Goal: Information Seeking & Learning: Learn about a topic

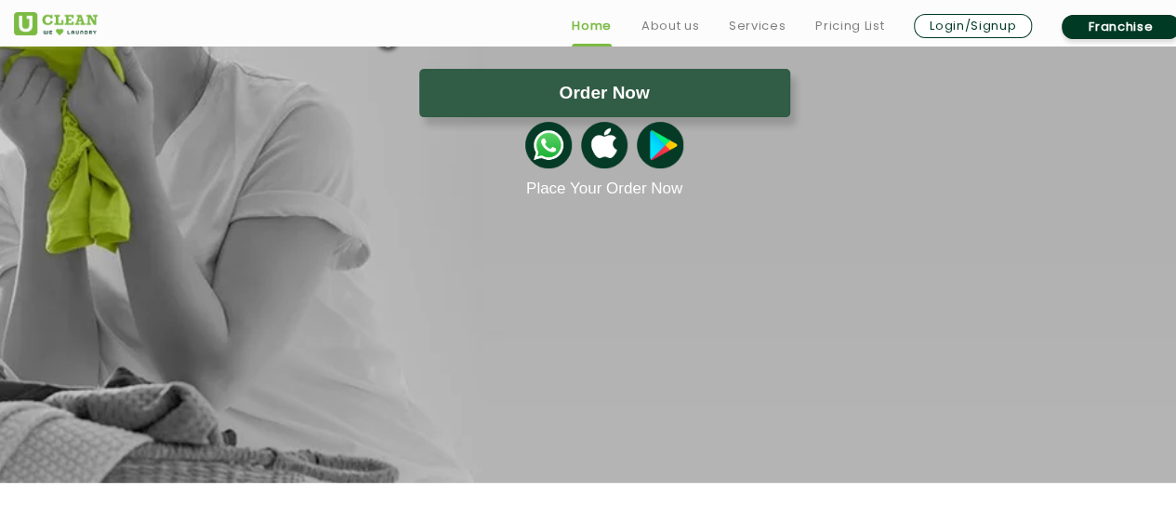
scroll to position [265, 0]
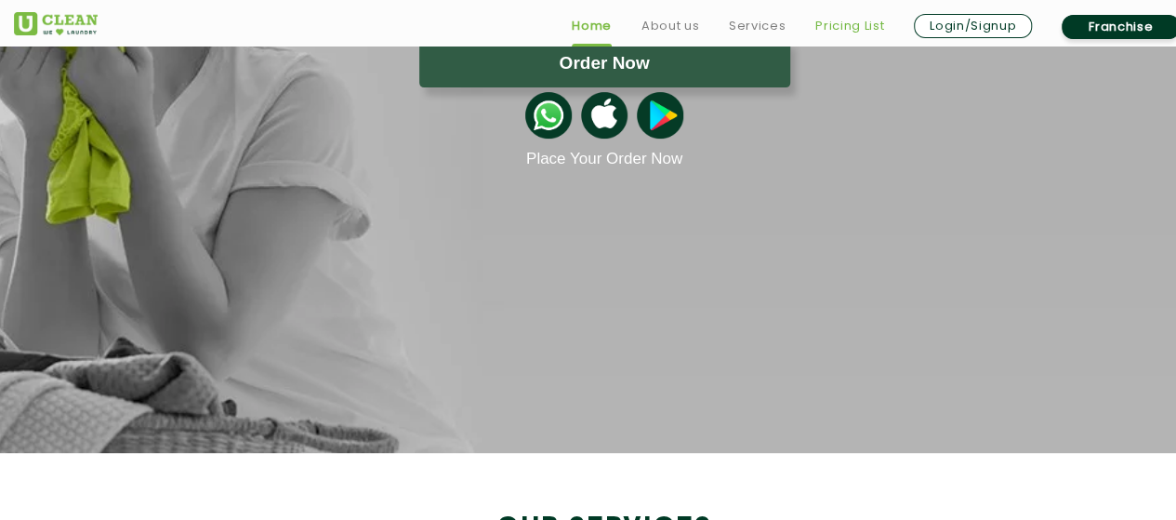
click at [855, 31] on link "Pricing List" at bounding box center [849, 26] width 69 height 22
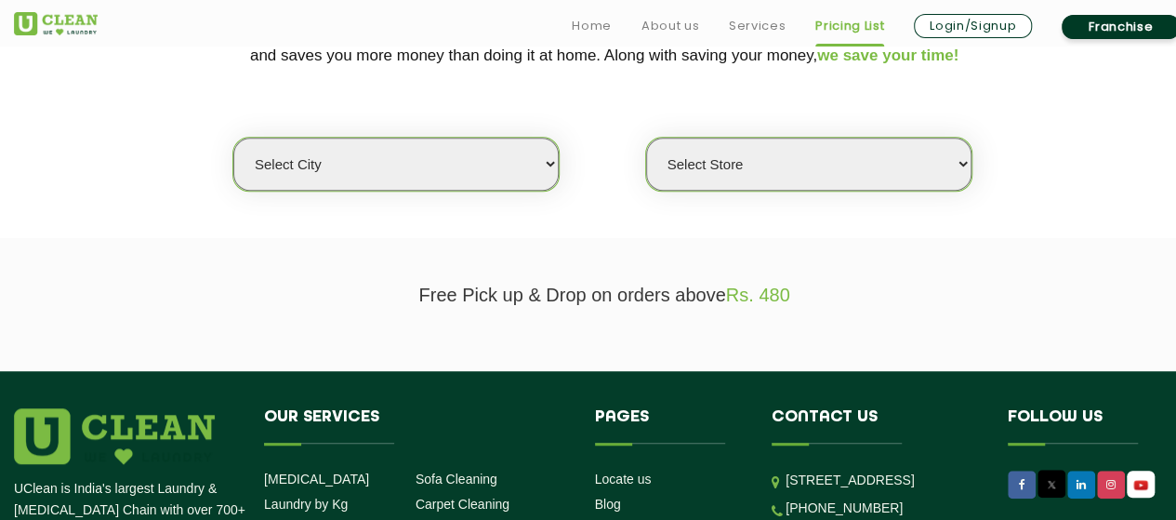
scroll to position [449, 0]
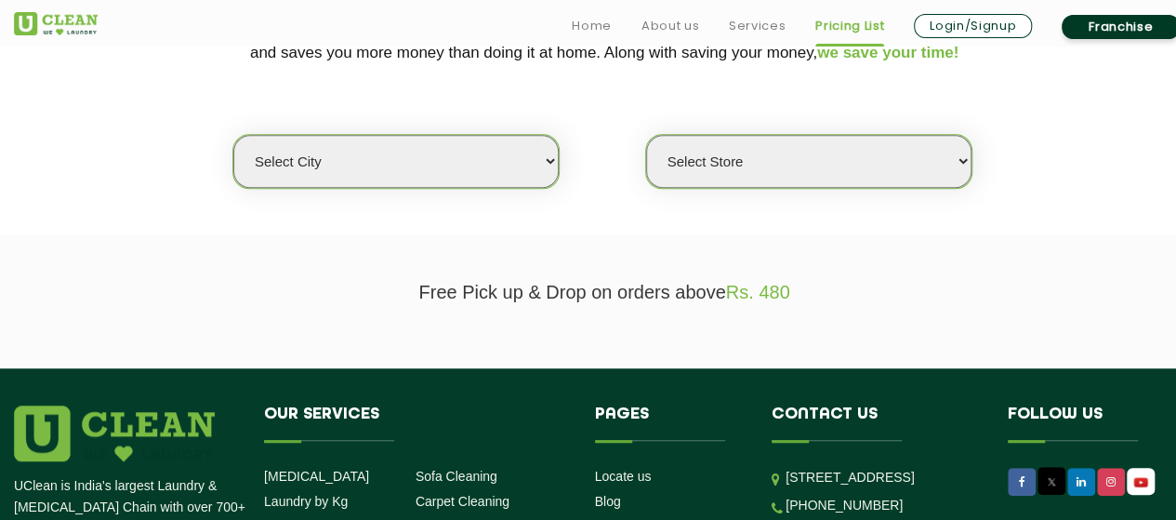
click at [544, 177] on select "Select city [GEOGRAPHIC_DATA] [GEOGRAPHIC_DATA] [GEOGRAPHIC_DATA] [GEOGRAPHIC_D…" at bounding box center [395, 161] width 325 height 53
select select "16"
click at [233, 135] on select "Select city [GEOGRAPHIC_DATA] [GEOGRAPHIC_DATA] [GEOGRAPHIC_DATA] [GEOGRAPHIC_D…" at bounding box center [395, 161] width 325 height 53
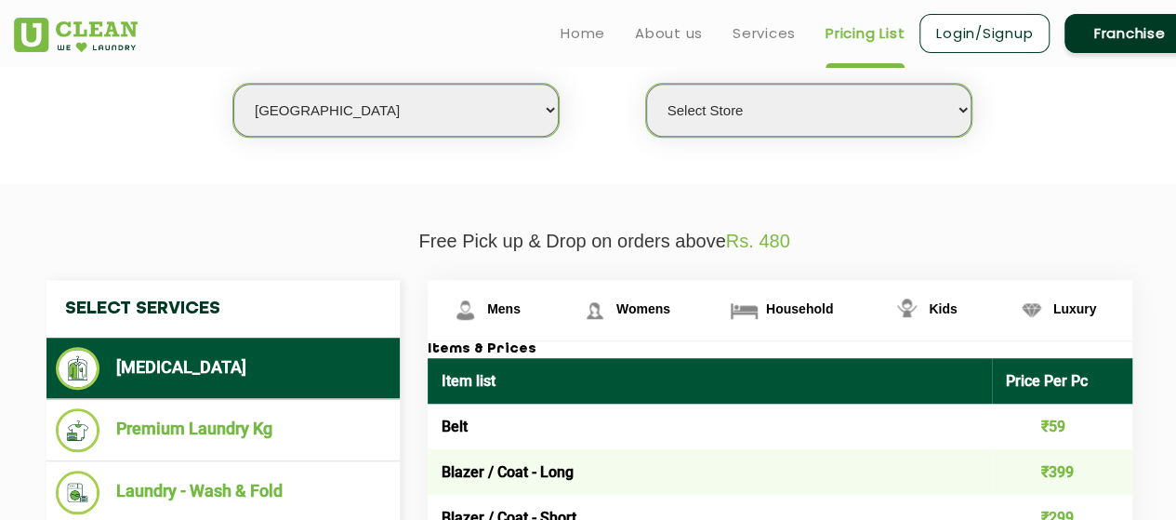
scroll to position [495, 0]
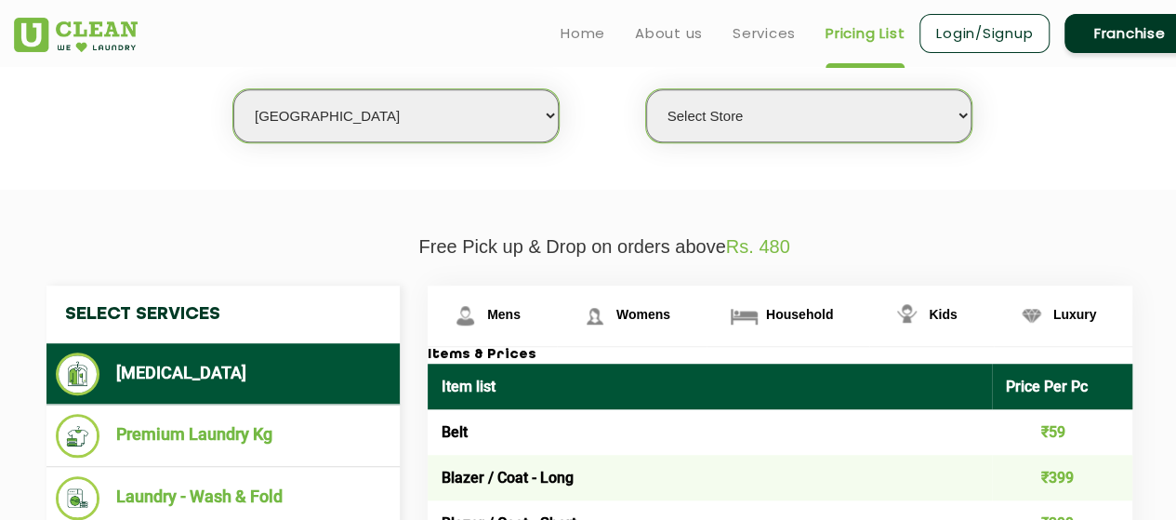
click at [792, 113] on select "Select Store UClean Powai UClean Deonar UClean LBS Marg UClean Chembur UClean W…" at bounding box center [808, 115] width 325 height 53
click at [646, 89] on select "Select Store UClean Powai UClean Deonar UClean LBS Marg UClean Chembur UClean W…" at bounding box center [808, 115] width 325 height 53
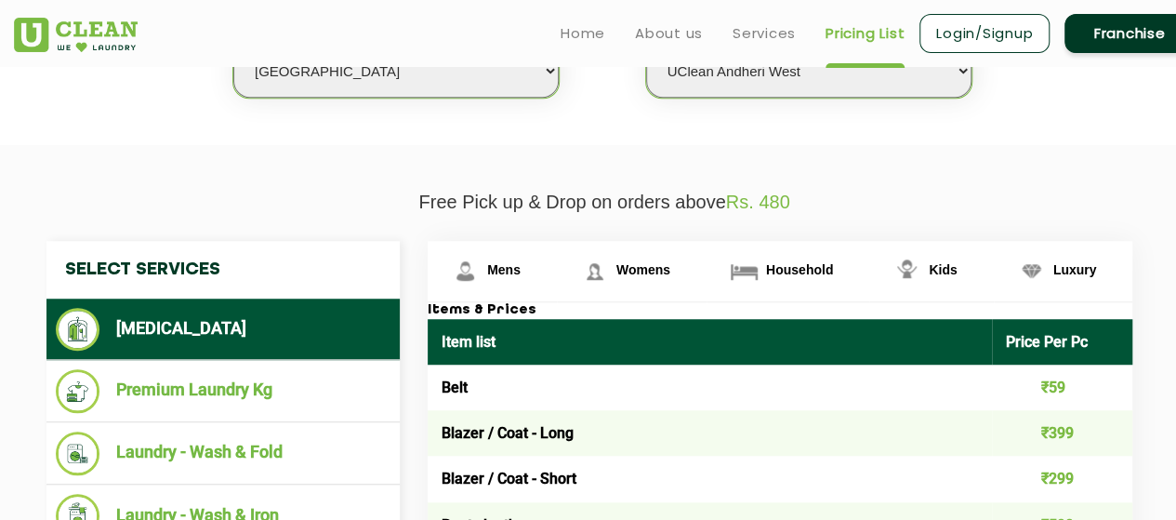
scroll to position [534, 0]
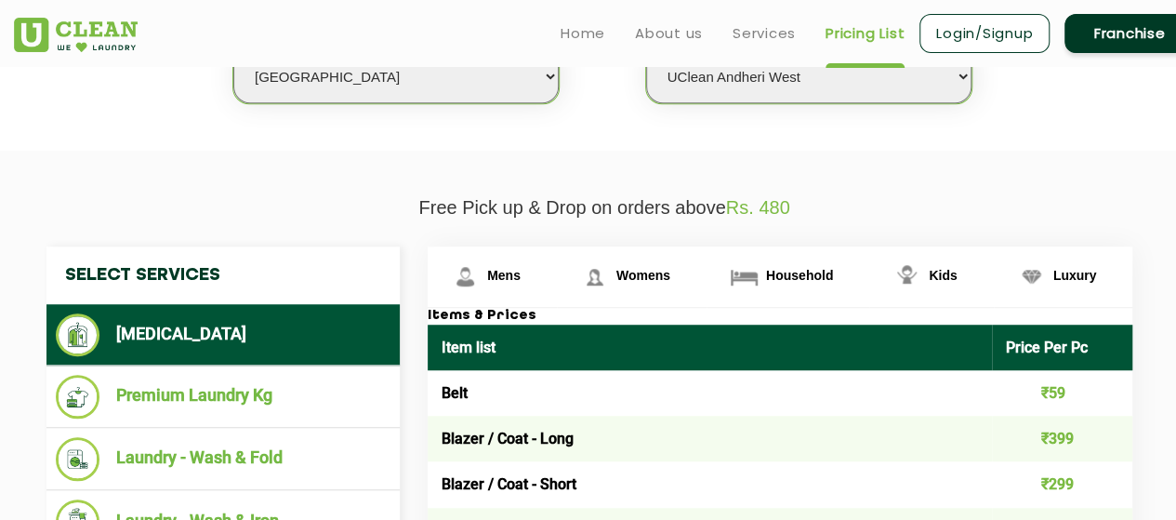
click at [912, 86] on select "Select Store UClean Powai UClean Deonar UClean LBS Marg UClean Chembur UClean W…" at bounding box center [808, 76] width 325 height 53
click at [646, 50] on select "Select Store UClean Powai UClean Deonar UClean LBS Marg UClean Chembur UClean W…" at bounding box center [808, 76] width 325 height 53
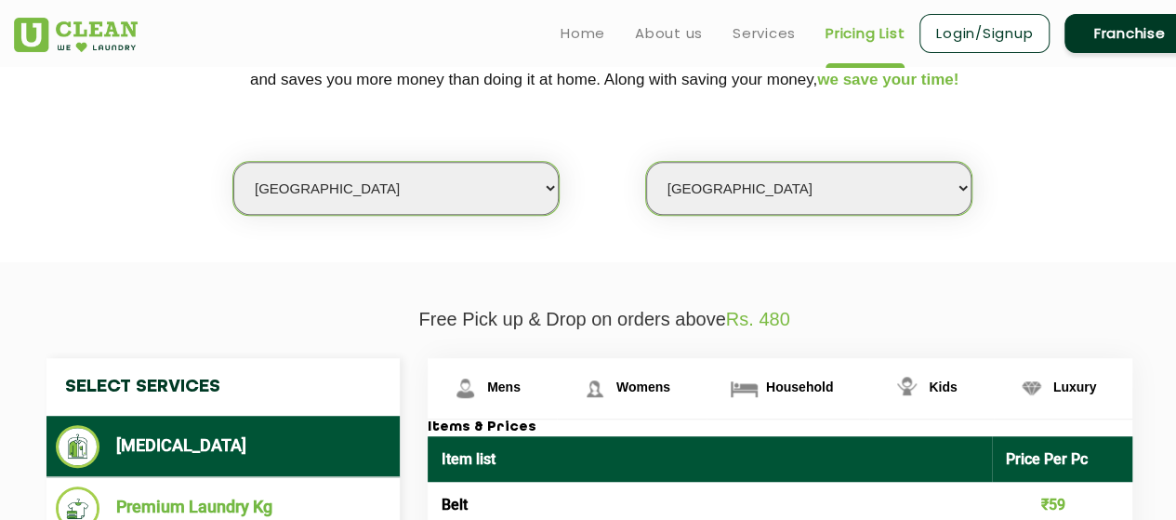
scroll to position [368, 0]
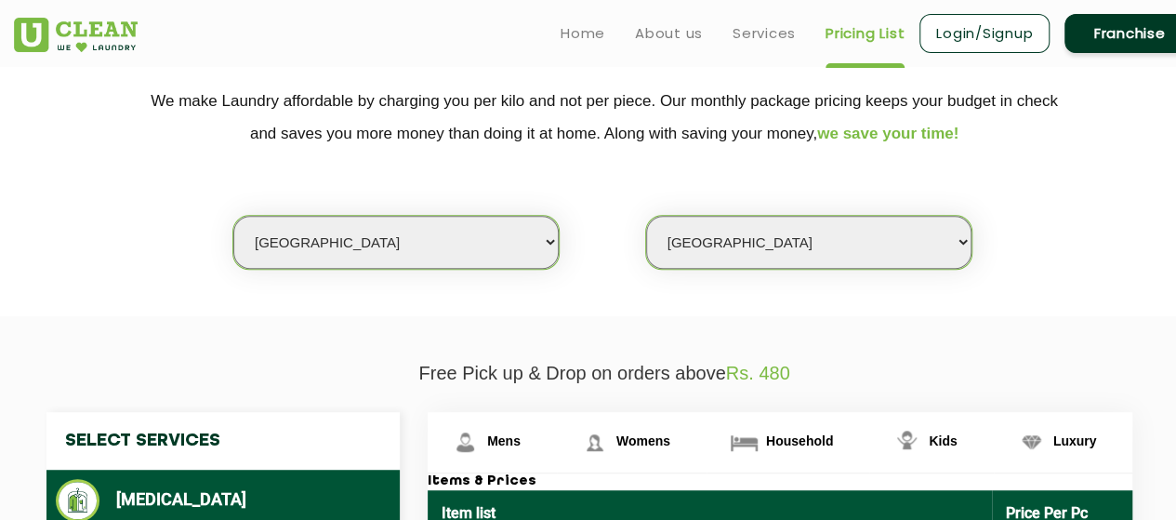
click at [838, 249] on select "Select Store UClean Powai UClean Deonar UClean LBS Marg UClean Chembur UClean W…" at bounding box center [808, 242] width 325 height 53
click at [646, 216] on select "Select Store UClean Powai UClean Deonar UClean LBS Marg UClean Chembur UClean W…" at bounding box center [808, 242] width 325 height 53
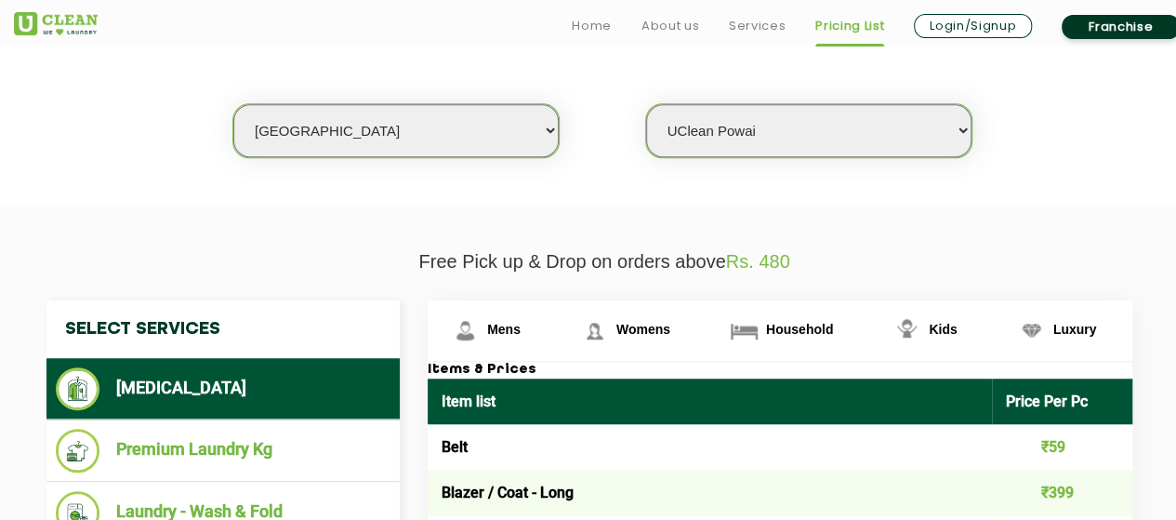
scroll to position [546, 0]
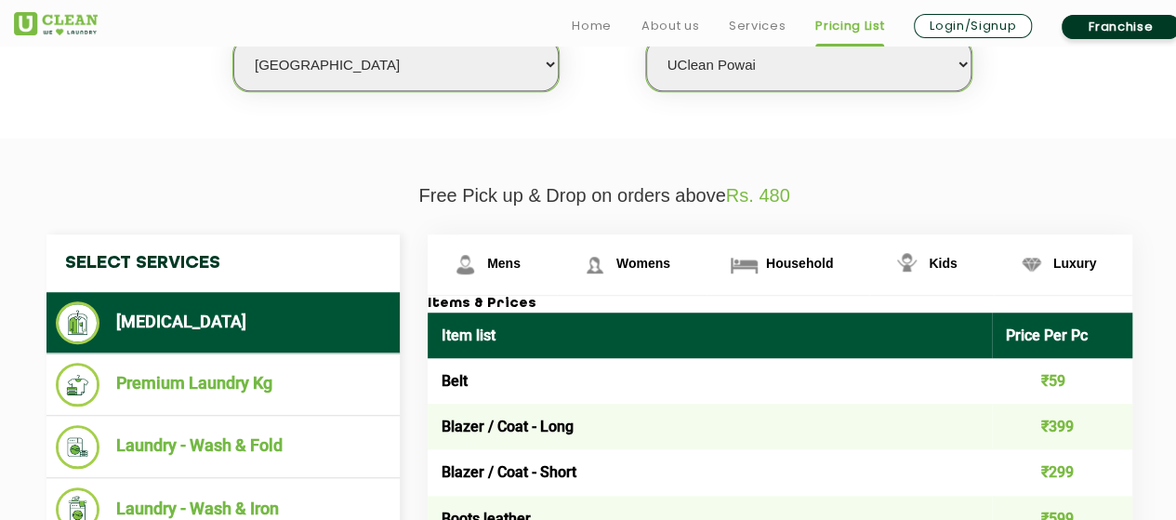
click at [864, 69] on select "Select Store UClean Powai UClean Deonar UClean LBS Marg UClean Chembur UClean W…" at bounding box center [808, 64] width 325 height 53
click at [646, 38] on select "Select Store UClean Powai UClean Deonar UClean LBS Marg UClean Chembur UClean W…" at bounding box center [808, 64] width 325 height 53
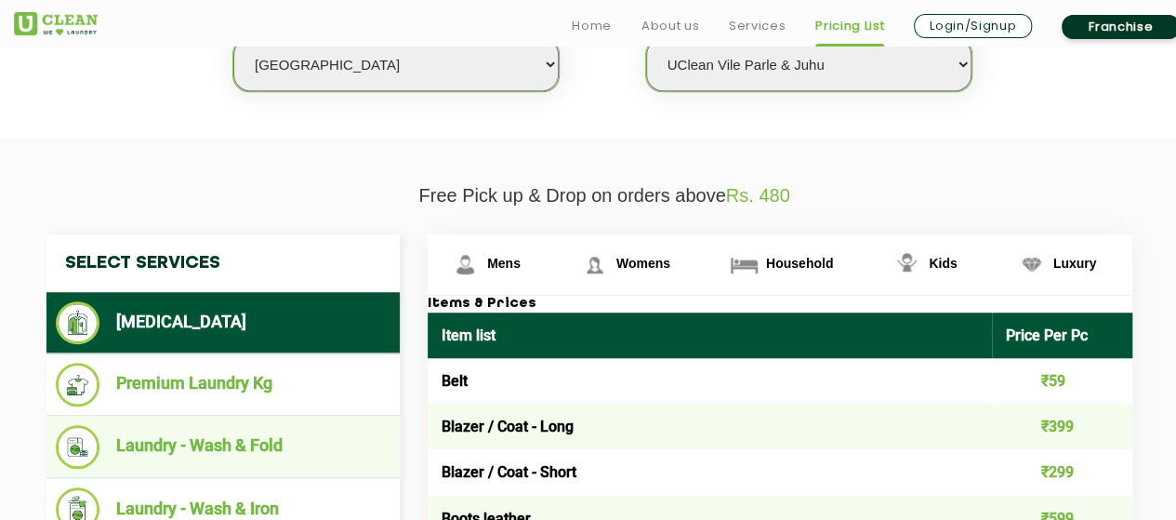
click at [257, 438] on li "Laundry - Wash & Fold" at bounding box center [223, 447] width 335 height 44
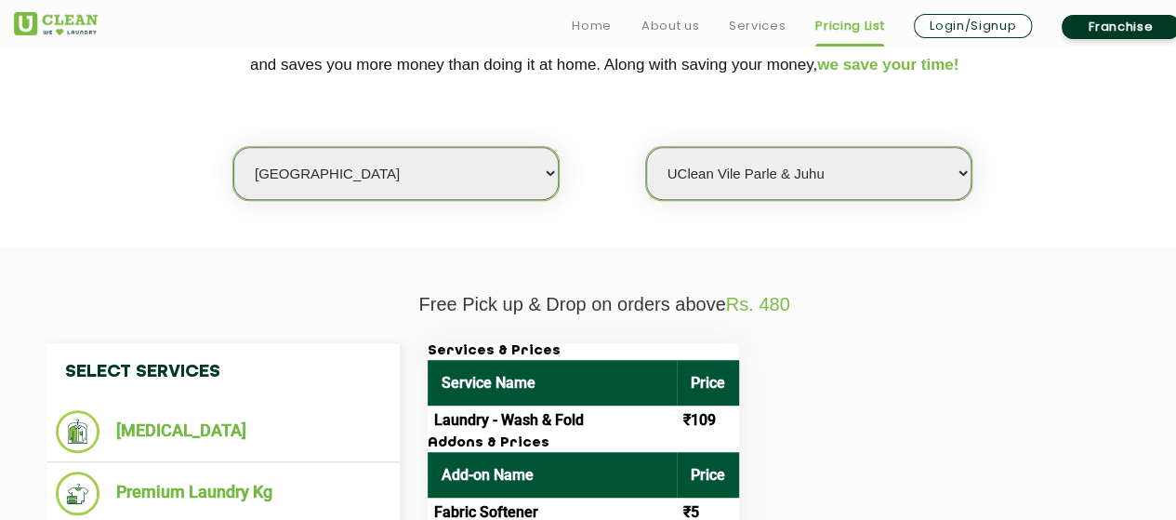
scroll to position [443, 0]
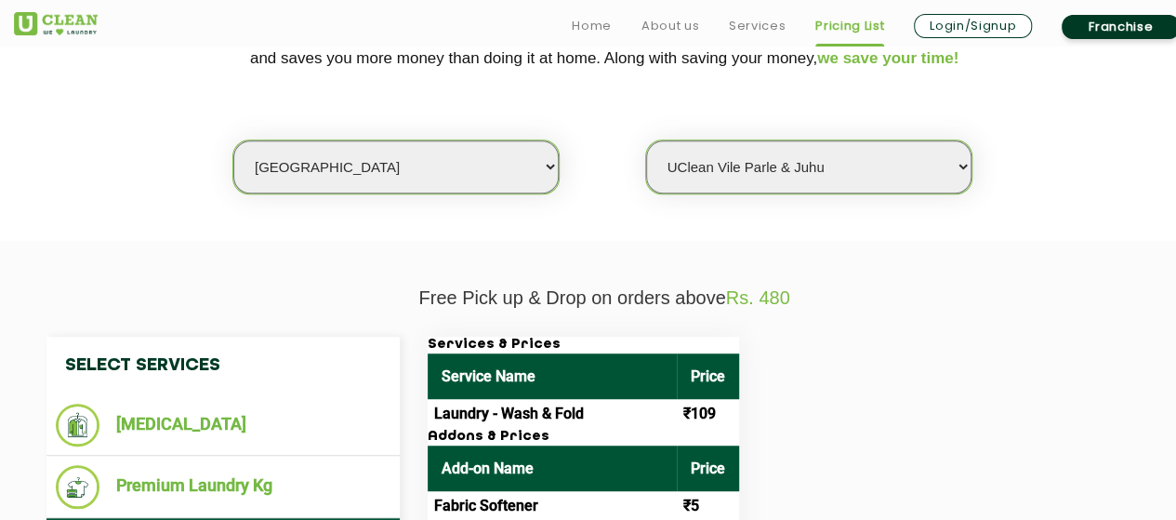
click at [873, 156] on select "Select Store UClean Powai UClean Deonar UClean LBS Marg UClean Chembur UClean W…" at bounding box center [808, 166] width 325 height 53
select select "47"
click at [646, 140] on select "Select Store UClean Powai UClean Deonar UClean LBS Marg UClean Chembur UClean W…" at bounding box center [808, 166] width 325 height 53
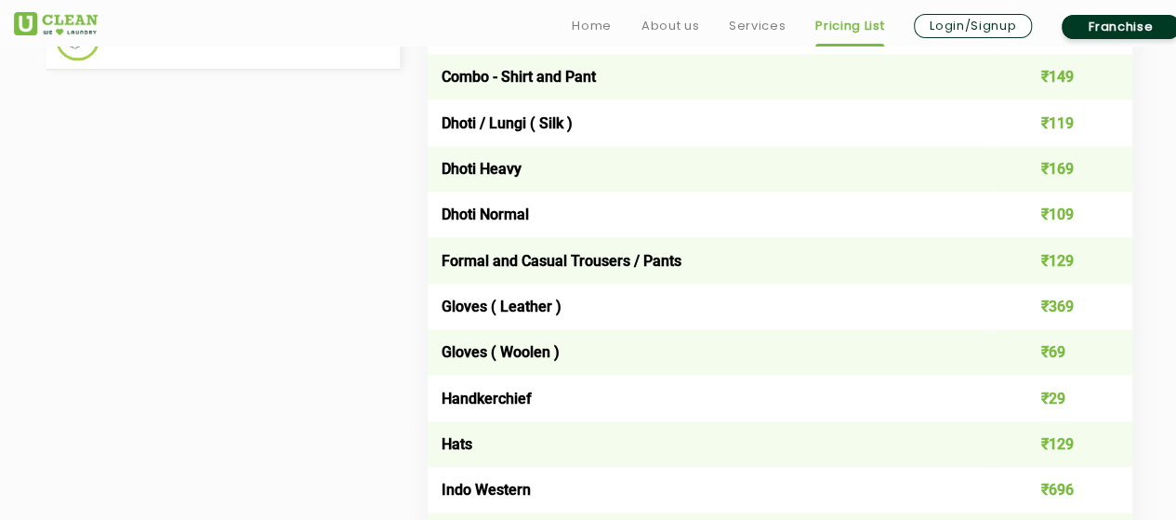
scroll to position [0, 0]
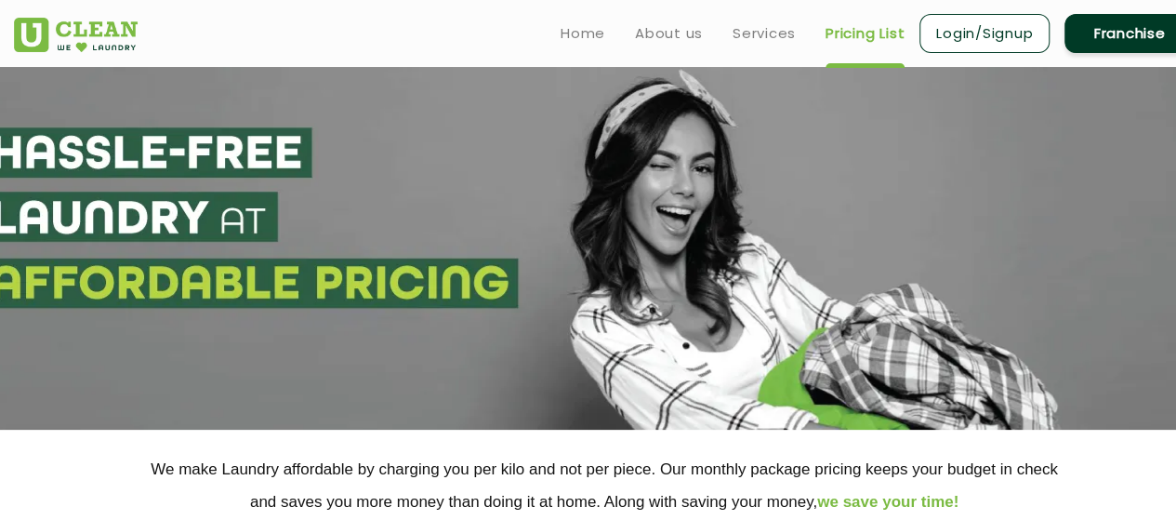
click at [1130, 30] on link "Franchise" at bounding box center [1129, 33] width 130 height 39
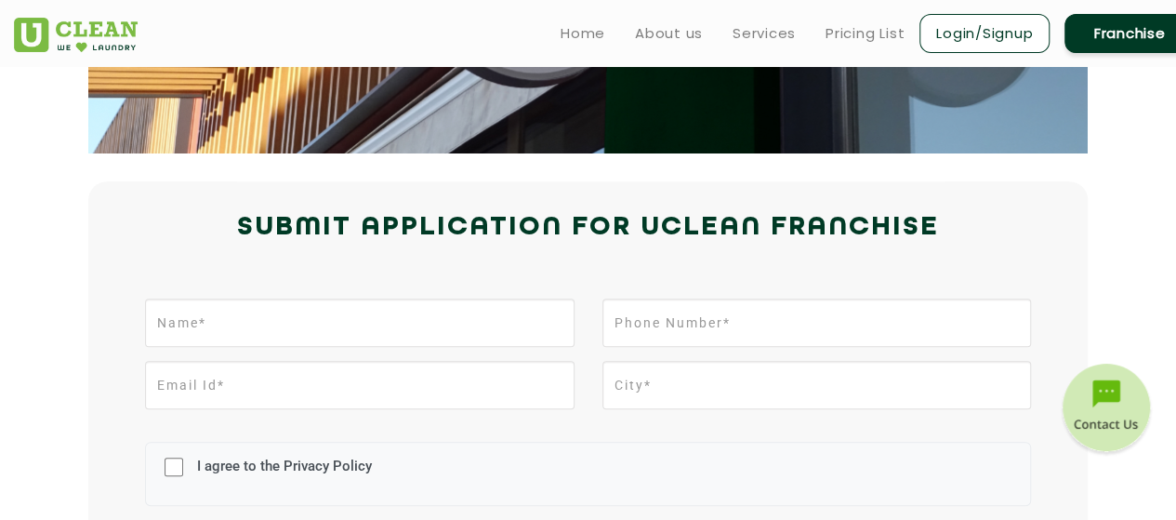
scroll to position [300, 0]
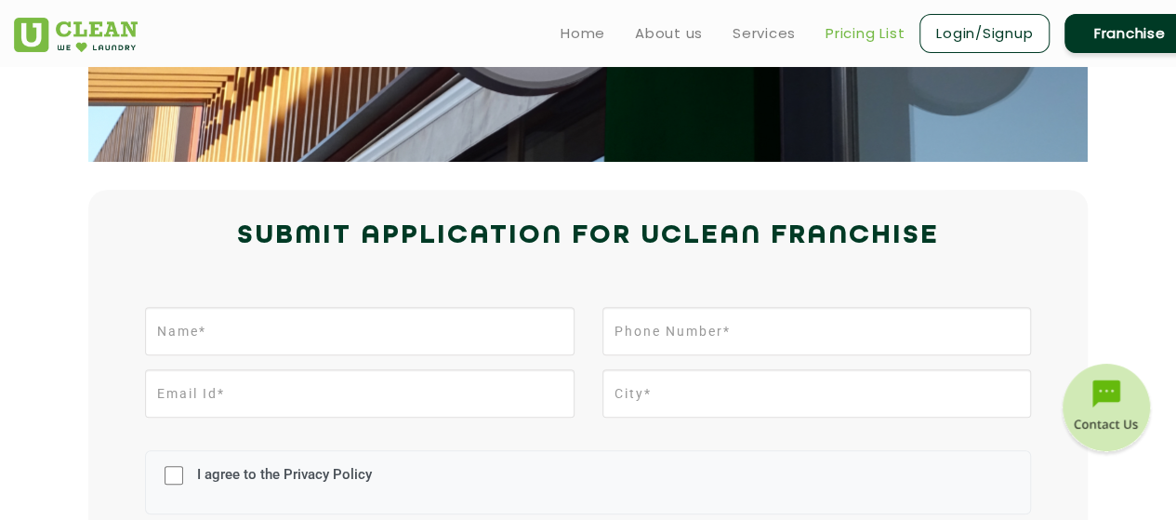
click at [872, 34] on link "Pricing List" at bounding box center [865, 33] width 79 height 22
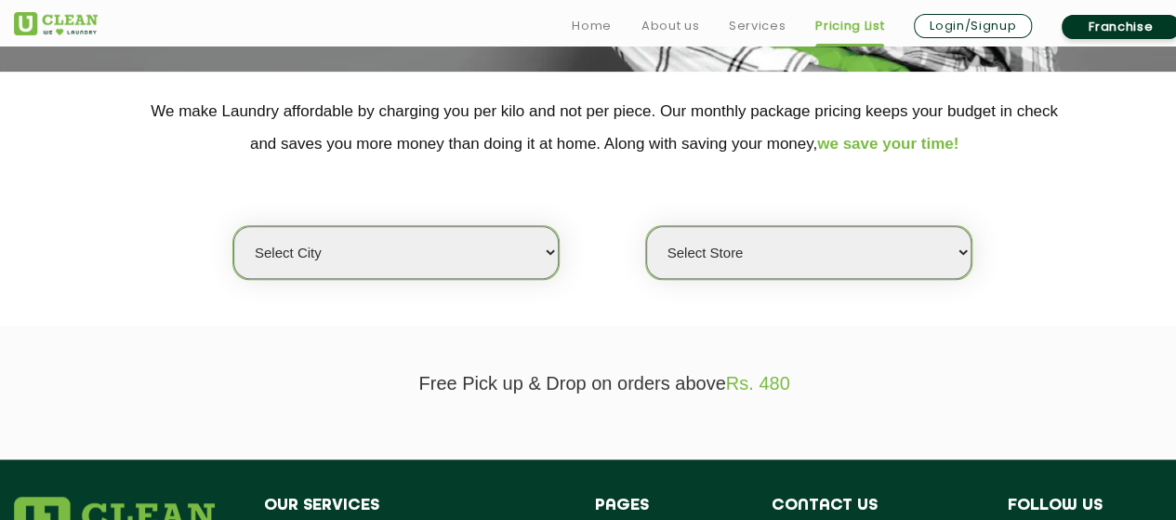
scroll to position [376, 0]
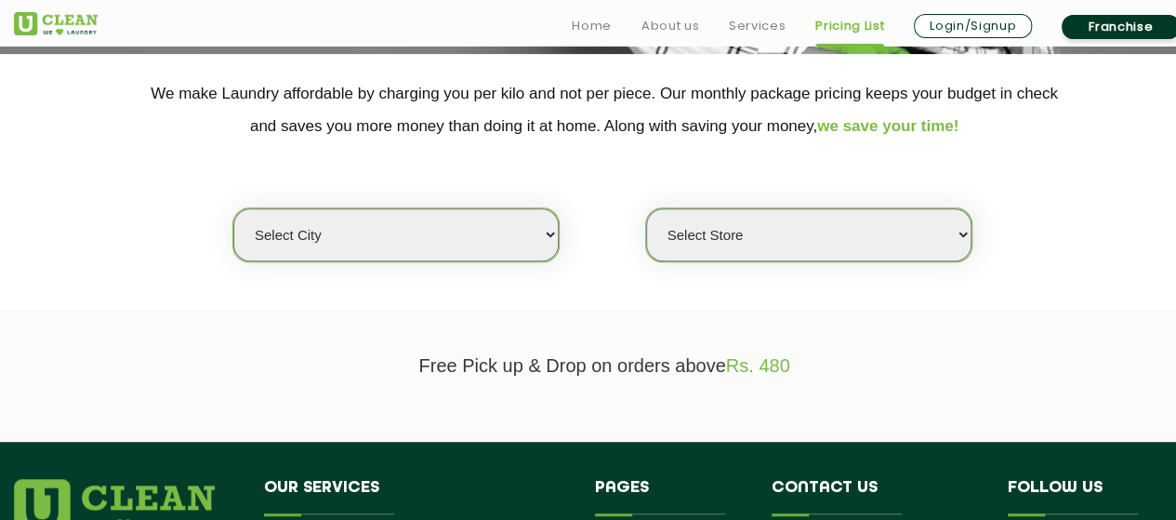
click at [429, 230] on select "Select city [GEOGRAPHIC_DATA] [GEOGRAPHIC_DATA] [GEOGRAPHIC_DATA] [GEOGRAPHIC_D…" at bounding box center [395, 234] width 325 height 53
select select "16"
click at [233, 208] on select "Select city [GEOGRAPHIC_DATA] [GEOGRAPHIC_DATA] [GEOGRAPHIC_DATA] [GEOGRAPHIC_D…" at bounding box center [395, 234] width 325 height 53
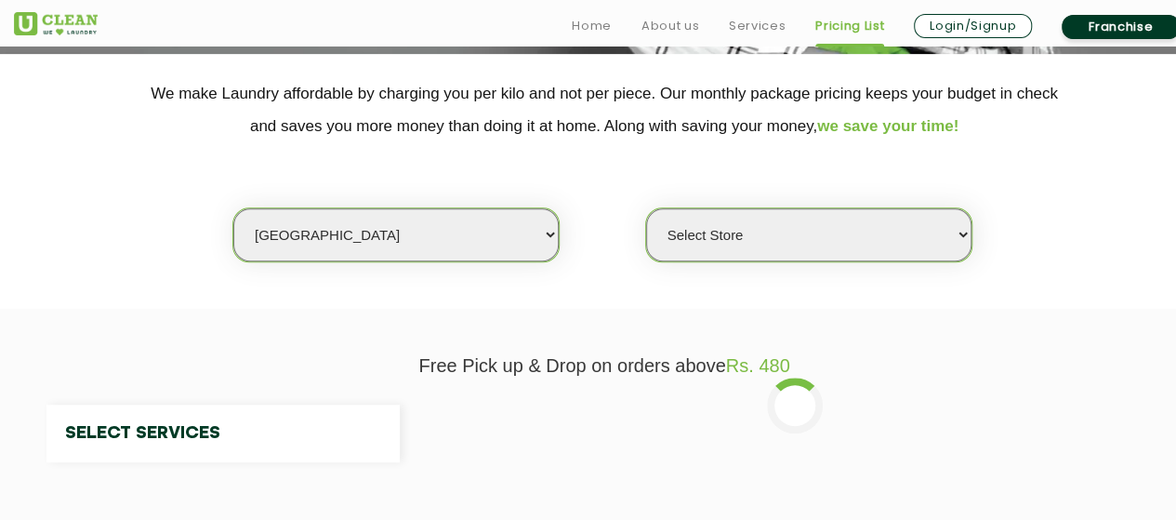
click at [779, 231] on select "Select Store UClean Powai UClean Deonar UClean LBS Marg UClean Chembur UClean W…" at bounding box center [808, 234] width 325 height 53
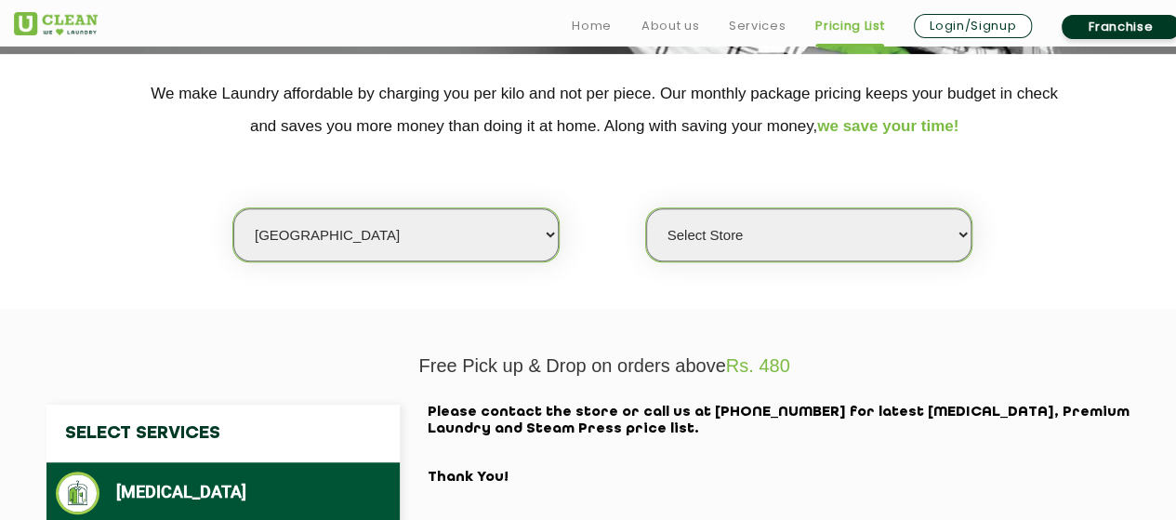
select select "474"
click at [646, 208] on select "Select Store UClean Powai UClean Deonar UClean LBS Marg UClean Chembur UClean W…" at bounding box center [808, 234] width 325 height 53
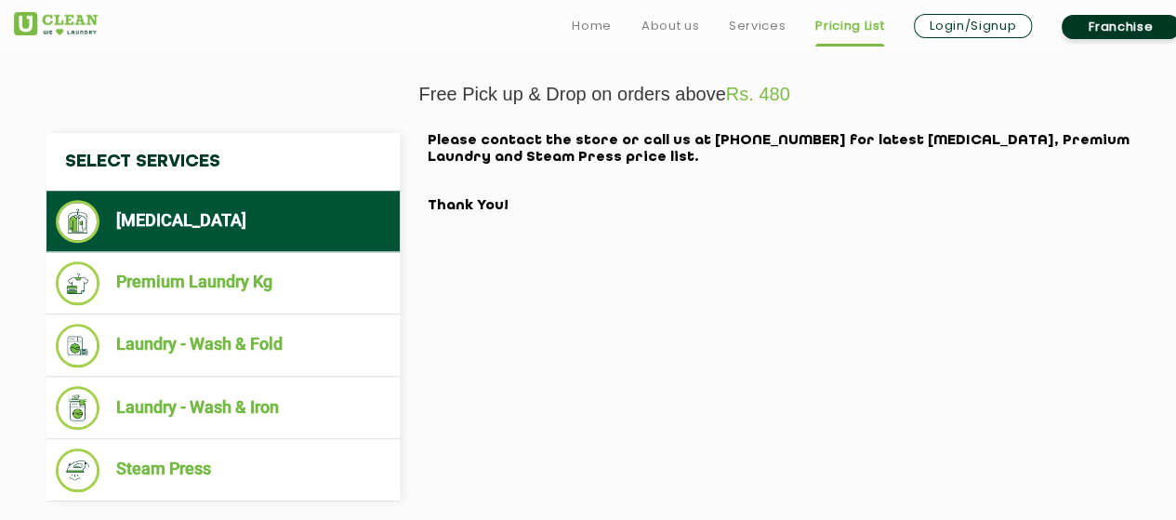
scroll to position [671, 0]
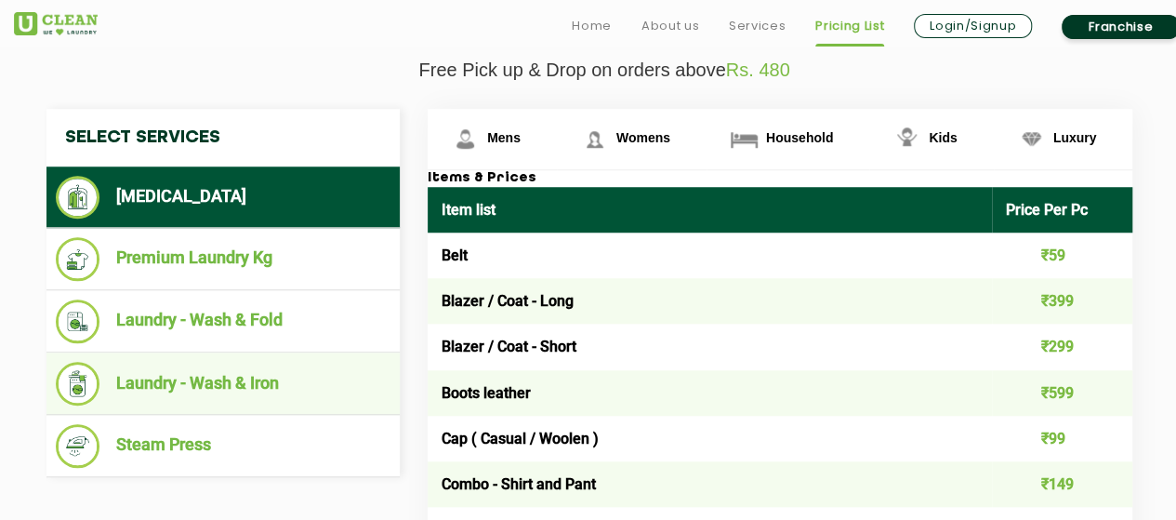
click at [252, 367] on li "Laundry - Wash & Iron" at bounding box center [223, 384] width 335 height 44
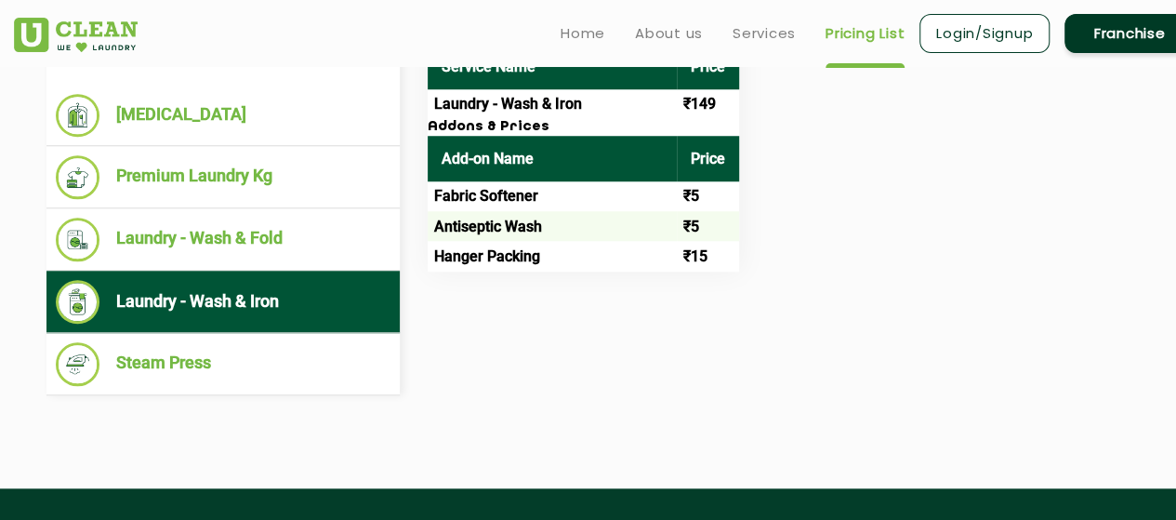
scroll to position [738, 0]
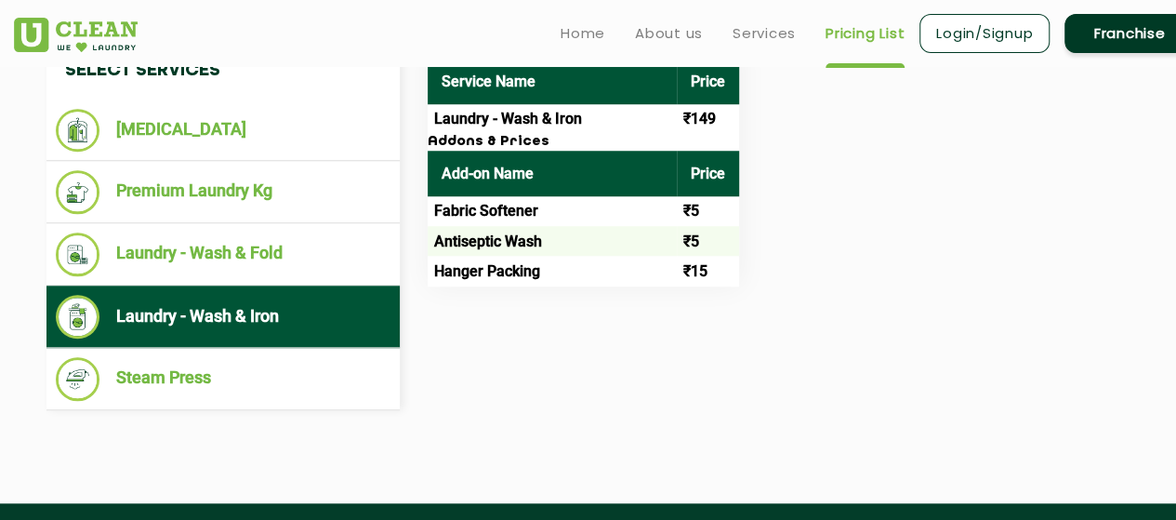
click at [547, 231] on td "Antiseptic Wash" at bounding box center [552, 241] width 249 height 30
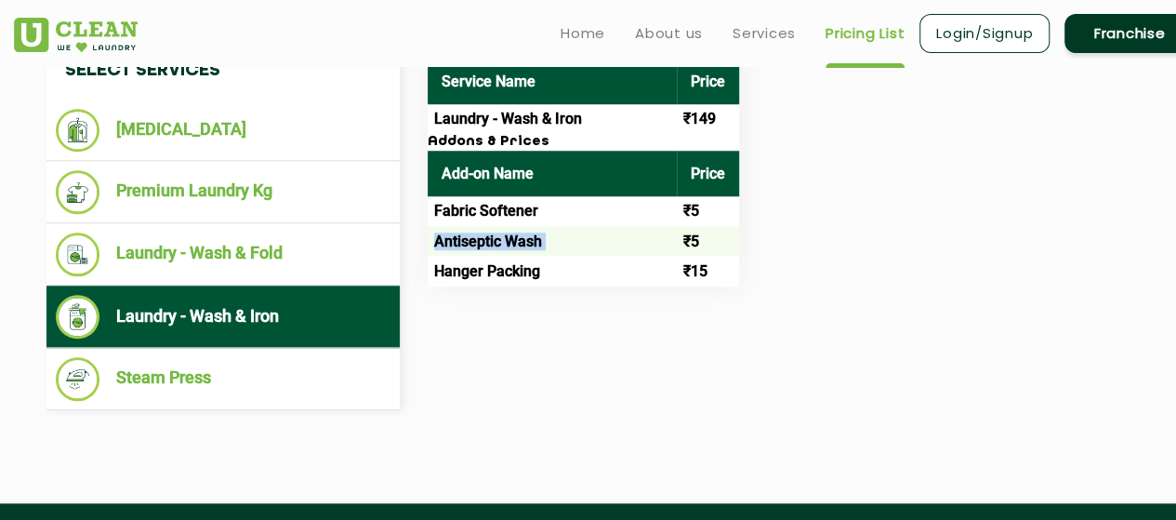
click at [547, 231] on td "Antiseptic Wash" at bounding box center [552, 241] width 249 height 30
click at [569, 213] on td "Fabric Softener" at bounding box center [552, 211] width 249 height 30
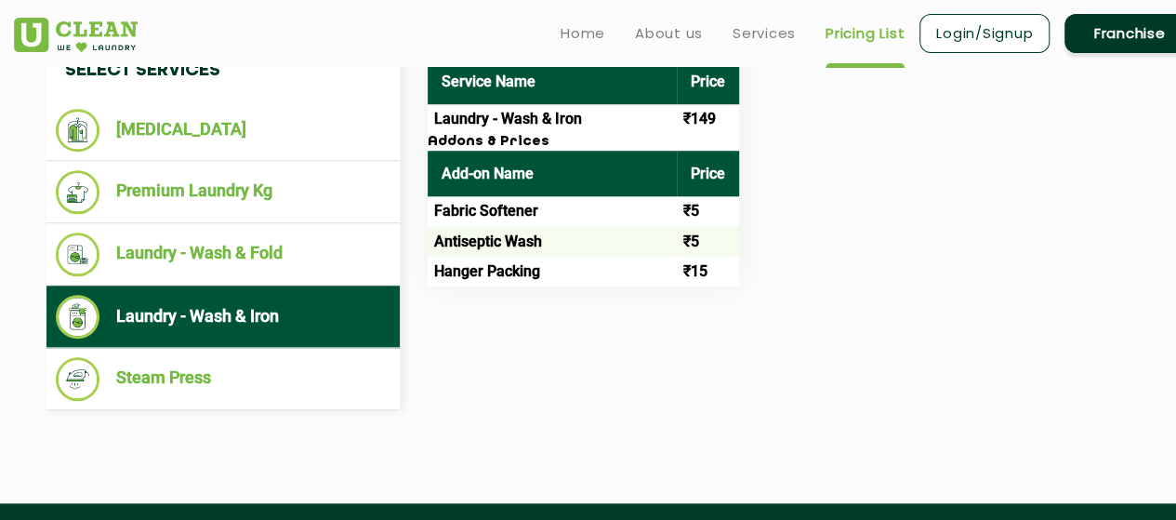
click at [993, 32] on link "Login/Signup" at bounding box center [984, 33] width 130 height 39
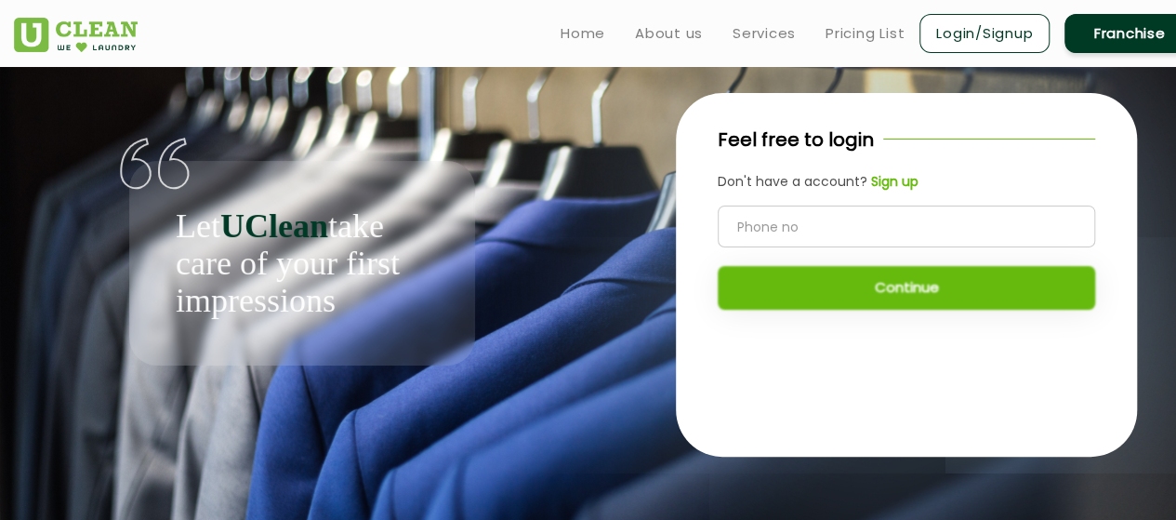
click at [862, 221] on input "tel" at bounding box center [906, 226] width 377 height 42
click at [1107, 23] on link "Franchise" at bounding box center [1129, 33] width 130 height 39
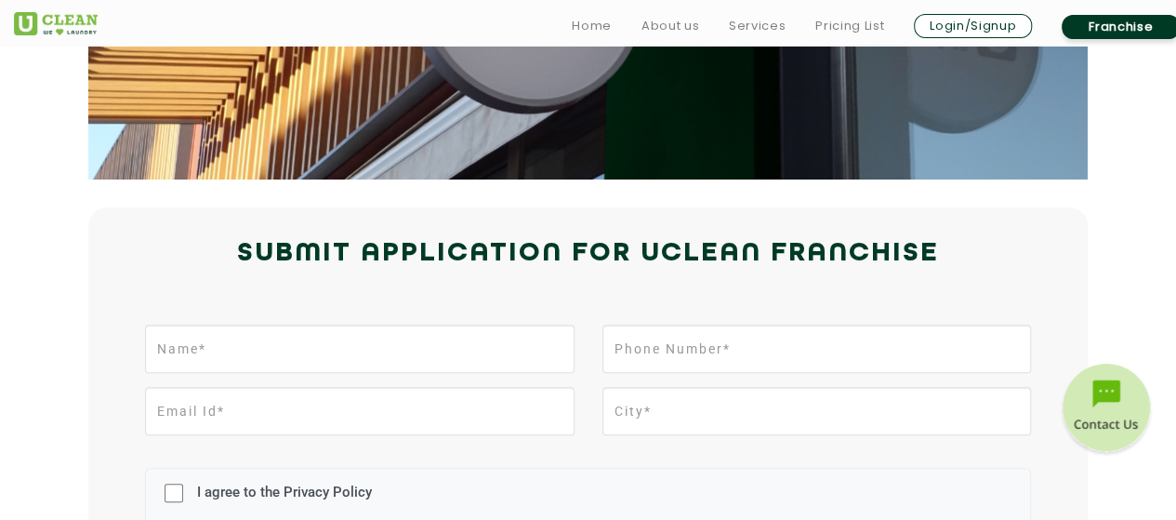
scroll to position [381, 0]
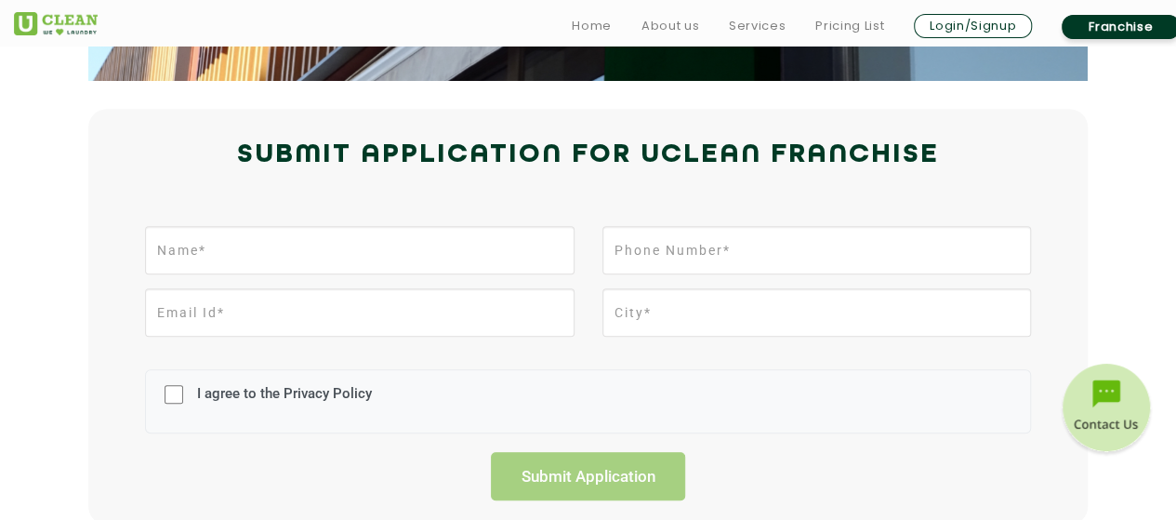
click at [963, 38] on li "Login/Signup" at bounding box center [973, 26] width 118 height 26
click at [939, 29] on link "Login/Signup" at bounding box center [973, 26] width 118 height 24
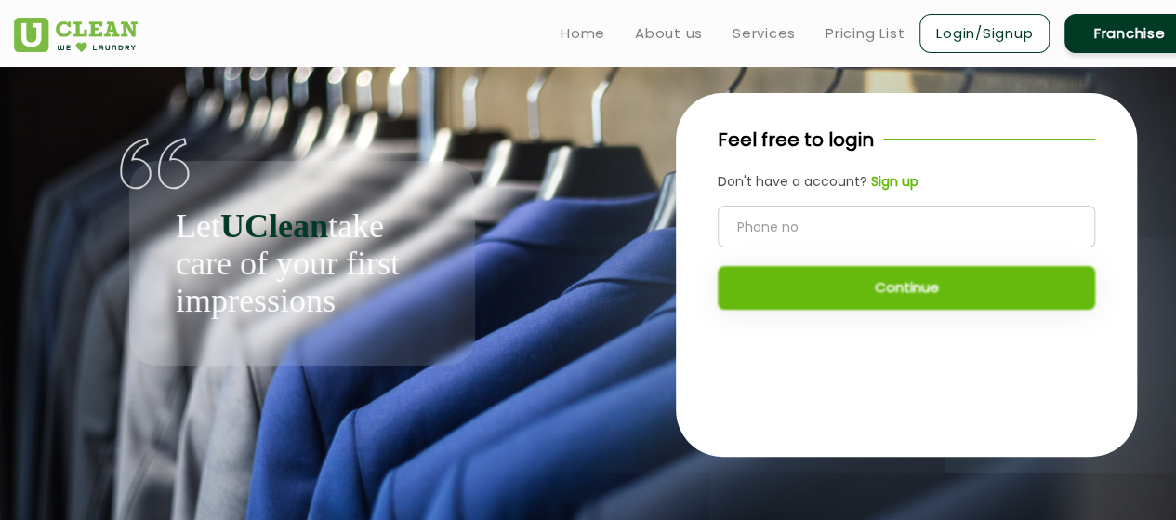
click at [901, 181] on b "Sign up" at bounding box center [894, 181] width 47 height 19
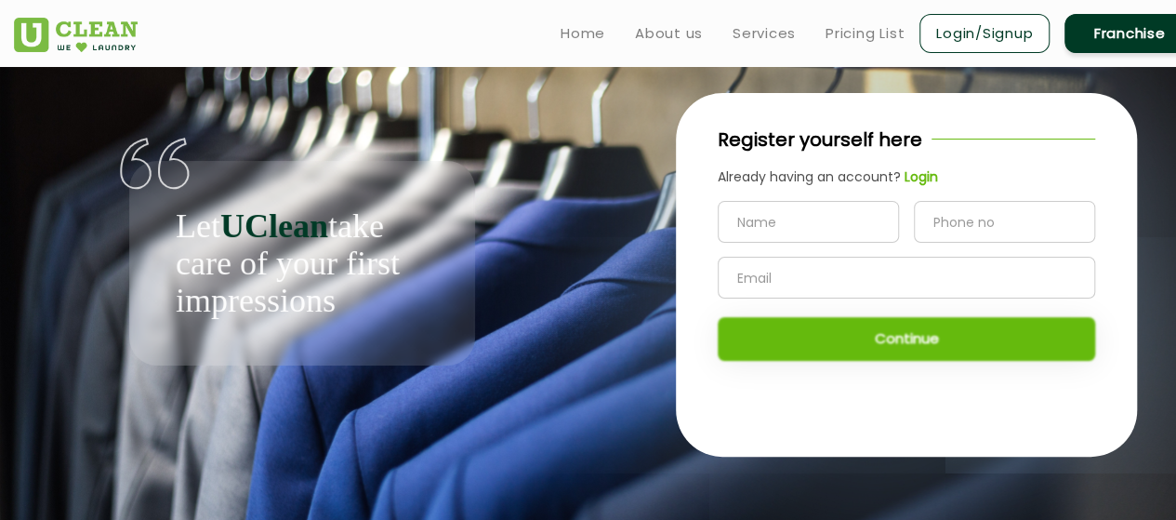
click at [851, 206] on input "text" at bounding box center [808, 222] width 181 height 42
click at [965, 207] on input "tel" at bounding box center [1004, 222] width 181 height 42
click at [937, 267] on input "text" at bounding box center [906, 278] width 377 height 42
click at [46, 264] on div "Let UClean take care of your first impressions" at bounding box center [302, 216] width 576 height 298
click at [587, 31] on link "Home" at bounding box center [583, 33] width 45 height 22
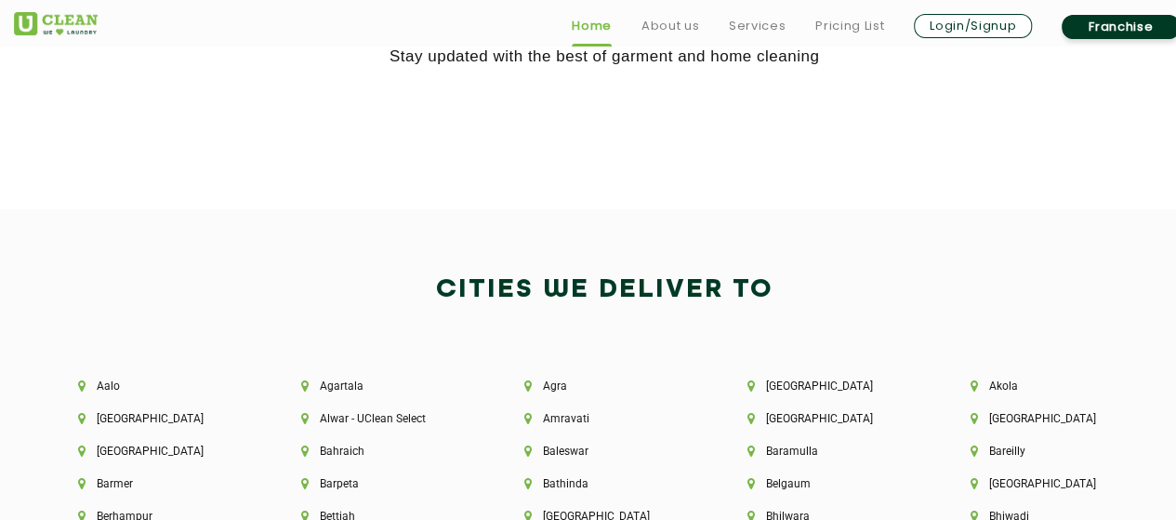
scroll to position [3697, 0]
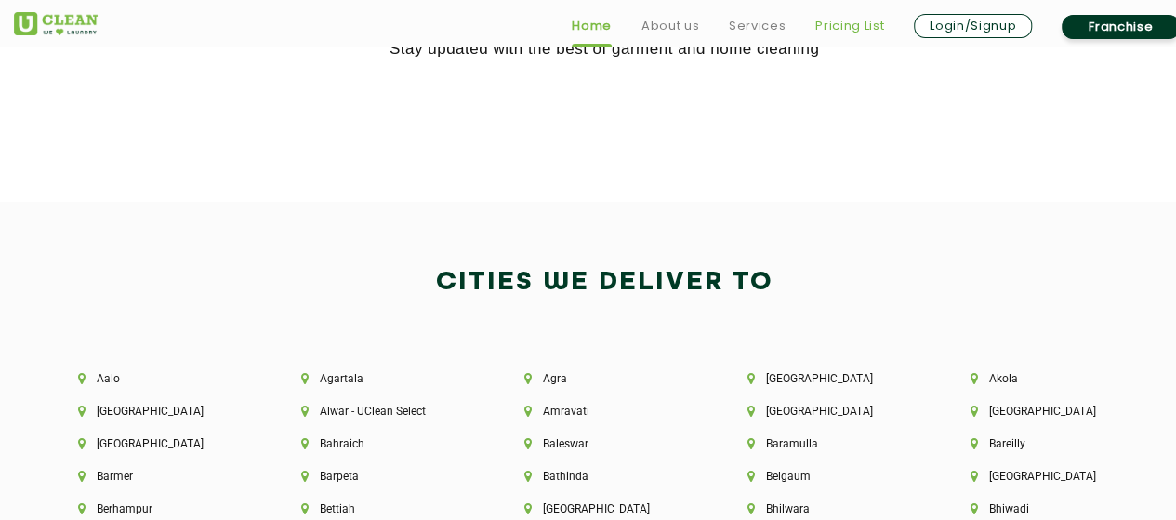
click at [853, 21] on link "Pricing List" at bounding box center [849, 26] width 69 height 22
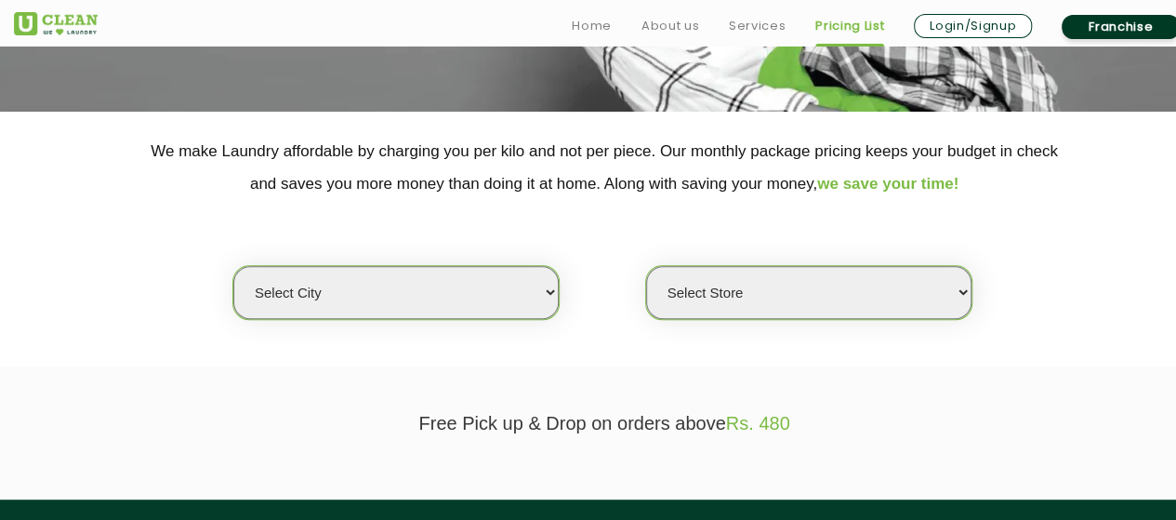
scroll to position [321, 0]
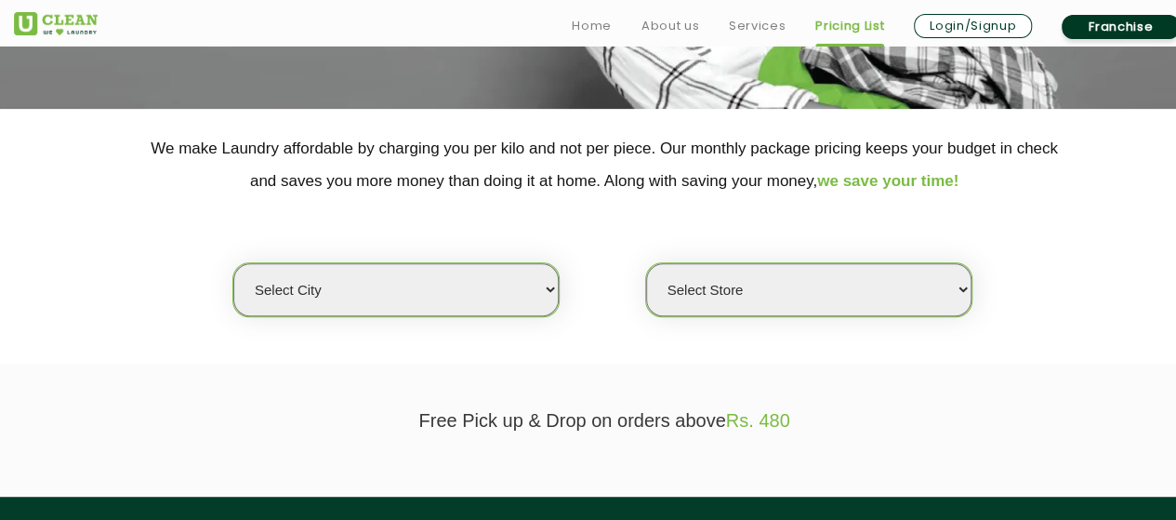
click at [463, 276] on select "Select city [GEOGRAPHIC_DATA] [GEOGRAPHIC_DATA] [GEOGRAPHIC_DATA] [GEOGRAPHIC_D…" at bounding box center [395, 289] width 325 height 53
select select "102"
click at [766, 231] on div "Select city [GEOGRAPHIC_DATA] [GEOGRAPHIC_DATA] [GEOGRAPHIC_DATA] [GEOGRAPHIC_D…" at bounding box center [604, 257] width 1209 height 120
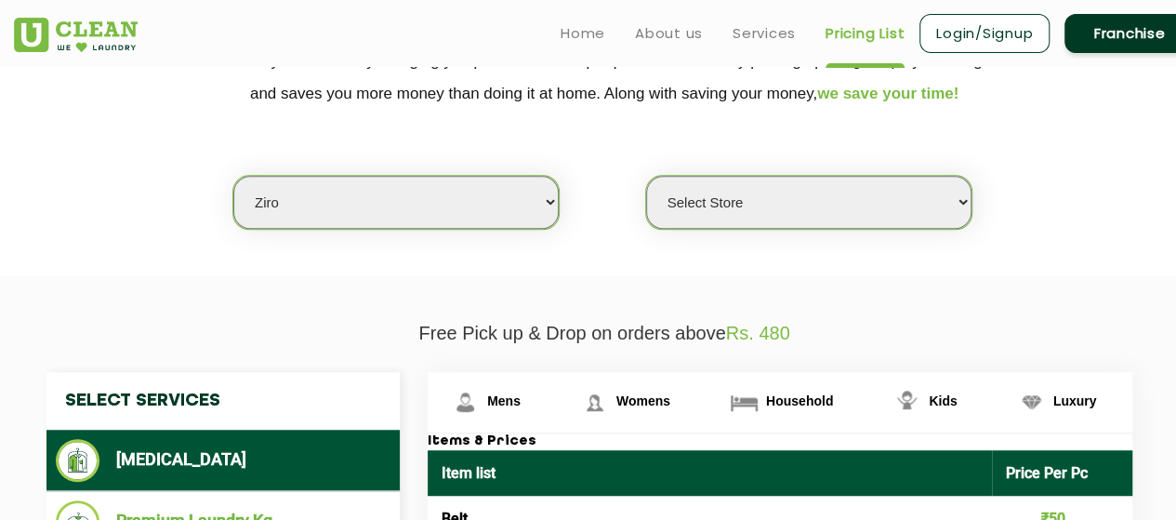
scroll to position [366, 0]
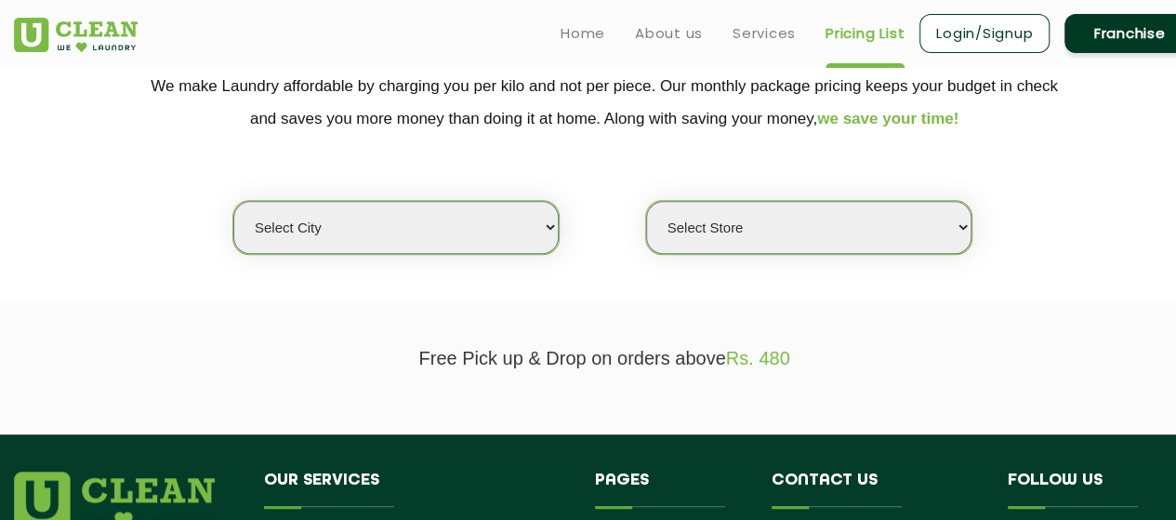
scroll to position [381, 0]
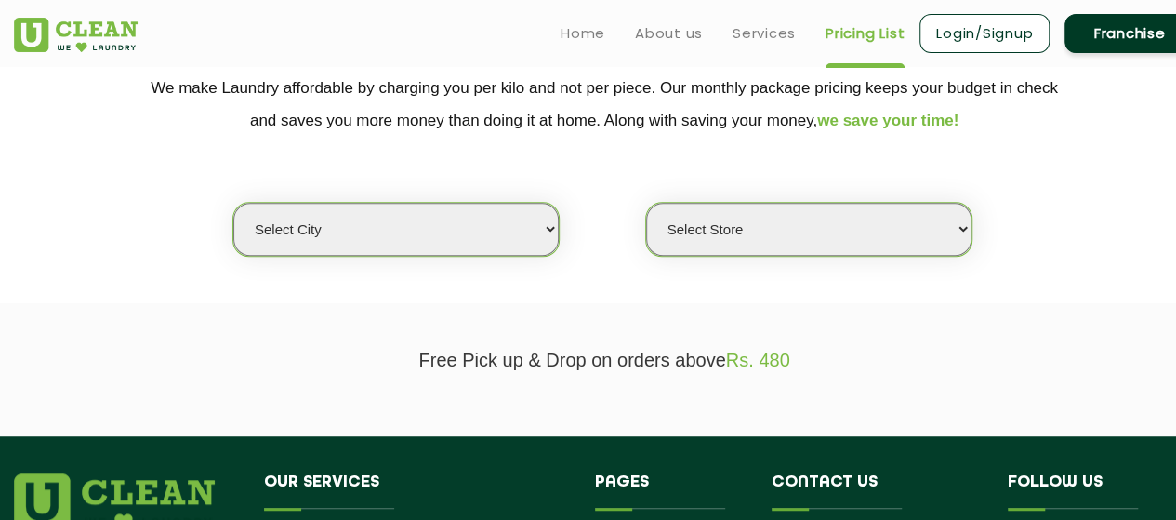
click at [910, 211] on select "Select Store" at bounding box center [808, 229] width 325 height 53
click at [1021, 166] on div "Select city [GEOGRAPHIC_DATA] [GEOGRAPHIC_DATA] [GEOGRAPHIC_DATA] [GEOGRAPHIC_D…" at bounding box center [604, 197] width 1209 height 120
click at [562, 211] on div "Select city [GEOGRAPHIC_DATA] [GEOGRAPHIC_DATA] [GEOGRAPHIC_DATA] [GEOGRAPHIC_D…" at bounding box center [604, 197] width 1209 height 120
click at [511, 224] on select "Select city [GEOGRAPHIC_DATA] [GEOGRAPHIC_DATA] [GEOGRAPHIC_DATA] [GEOGRAPHIC_D…" at bounding box center [395, 229] width 325 height 53
click at [588, 177] on div "Select city [GEOGRAPHIC_DATA] [GEOGRAPHIC_DATA] [GEOGRAPHIC_DATA] [GEOGRAPHIC_D…" at bounding box center [604, 197] width 1209 height 120
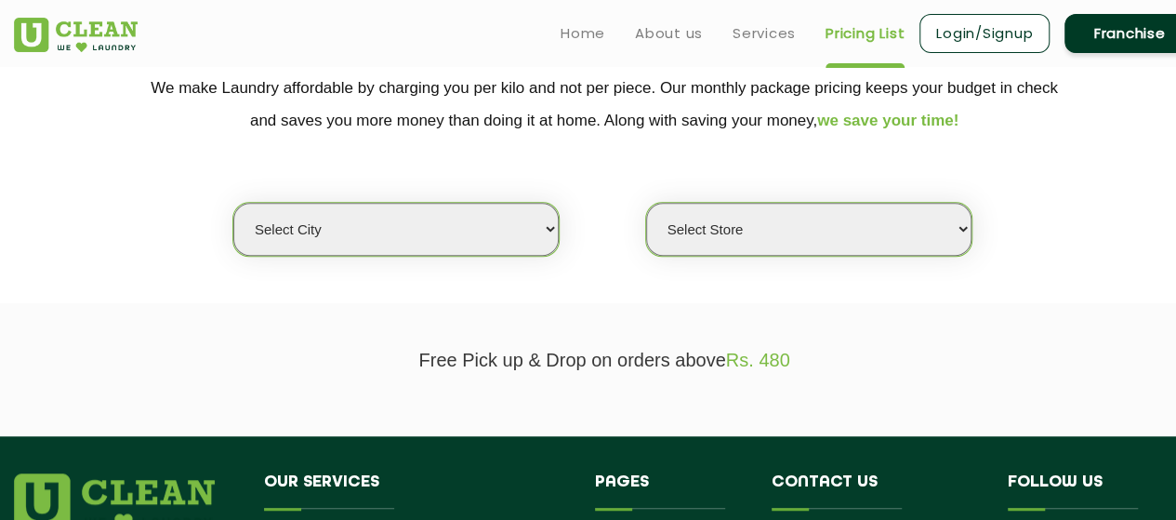
click at [450, 231] on select "Select city [GEOGRAPHIC_DATA] [GEOGRAPHIC_DATA] [GEOGRAPHIC_DATA] [GEOGRAPHIC_D…" at bounding box center [395, 229] width 325 height 53
click at [727, 147] on div "Select city [GEOGRAPHIC_DATA] [GEOGRAPHIC_DATA] [GEOGRAPHIC_DATA] [GEOGRAPHIC_D…" at bounding box center [604, 197] width 1209 height 120
click at [743, 220] on select "Select Store" at bounding box center [808, 229] width 325 height 53
click at [456, 218] on select "Select city [GEOGRAPHIC_DATA] [GEOGRAPHIC_DATA] [GEOGRAPHIC_DATA] [GEOGRAPHIC_D…" at bounding box center [395, 229] width 325 height 53
select select "16"
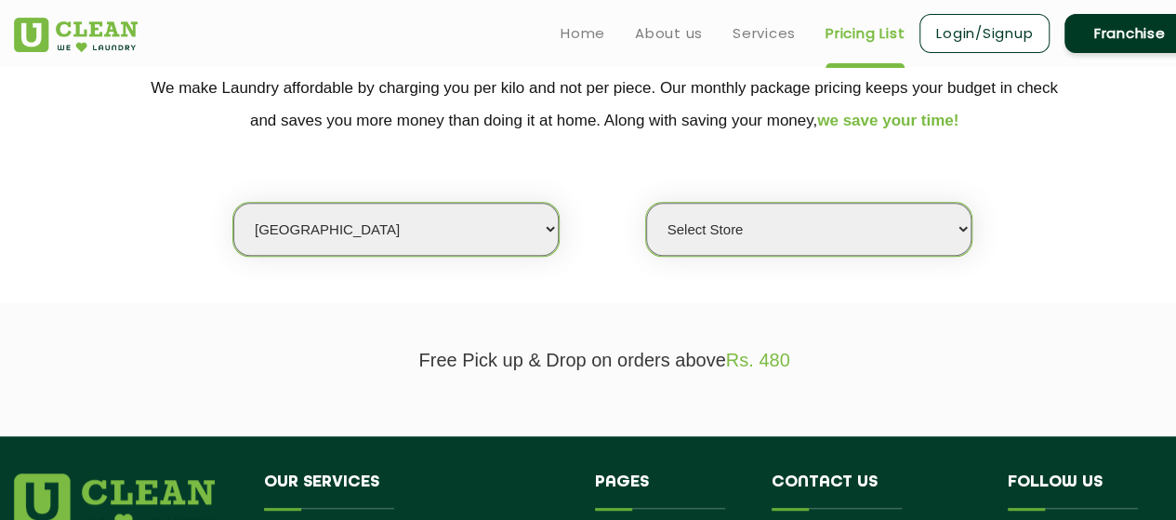
click at [233, 203] on select "Select city [GEOGRAPHIC_DATA] [GEOGRAPHIC_DATA] [GEOGRAPHIC_DATA] [GEOGRAPHIC_D…" at bounding box center [395, 229] width 325 height 53
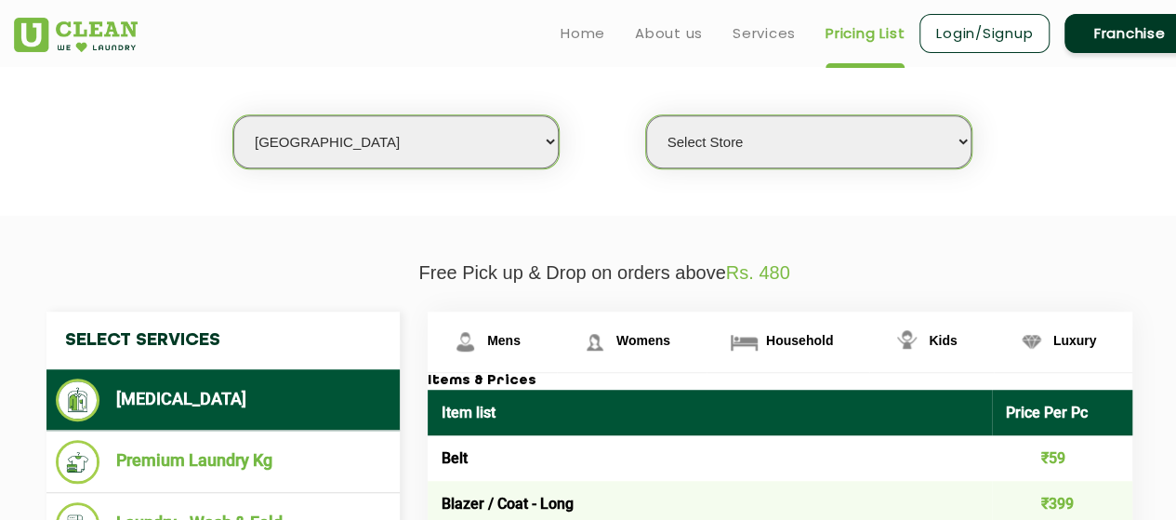
scroll to position [427, 0]
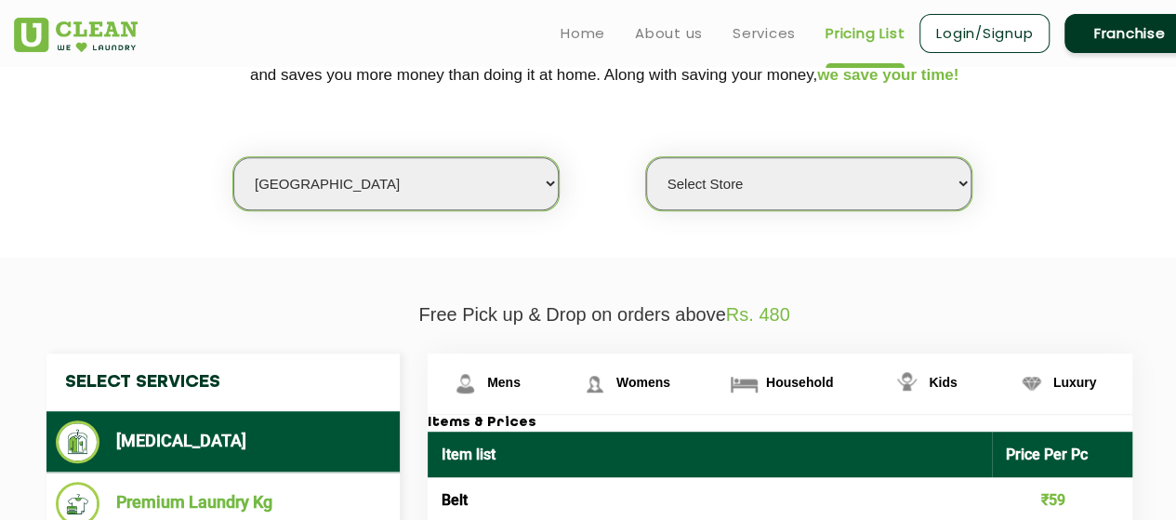
click at [814, 183] on select "Select Store UClean Powai UClean Deonar UClean LBS Marg UClean Chembur UClean W…" at bounding box center [808, 183] width 325 height 53
